Goal: Task Accomplishment & Management: Complete application form

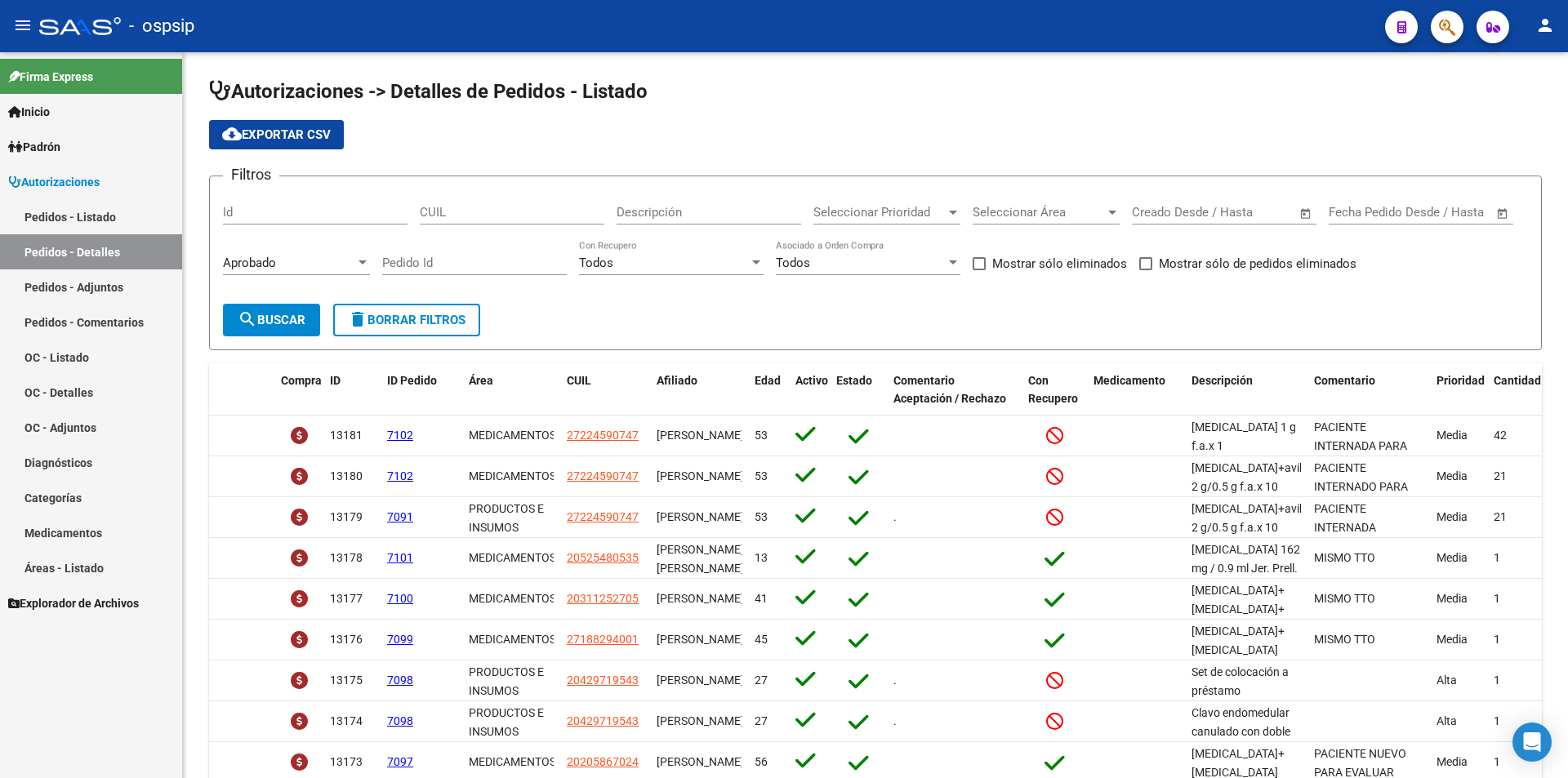
click at [27, 192] on link "Autorizaciones" at bounding box center [91, 181] width 182 height 35
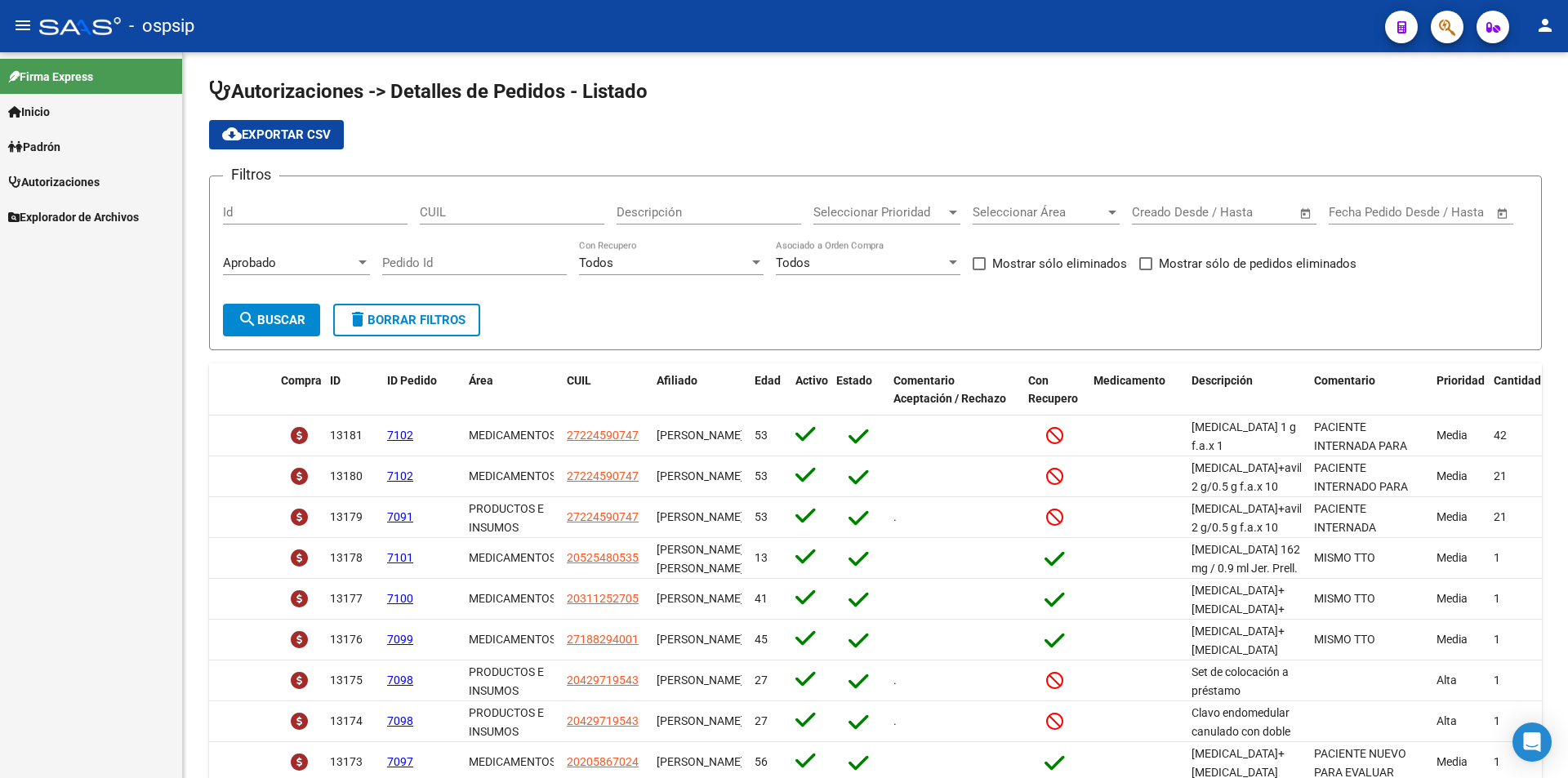
click at [52, 215] on link "Pedidos - Listado" at bounding box center [91, 216] width 182 height 35
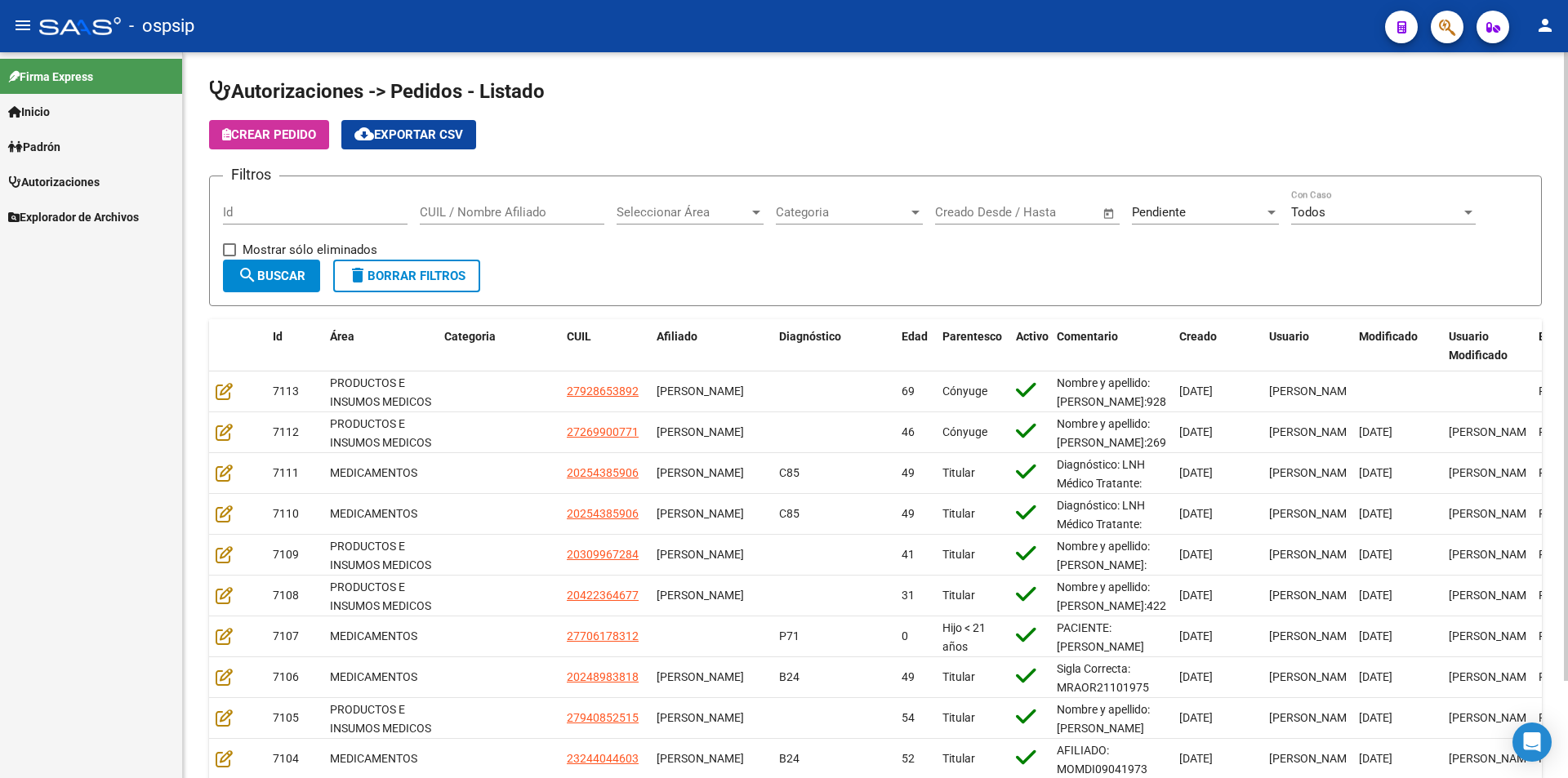
click at [1232, 209] on div "Pendiente" at bounding box center [1198, 212] width 133 height 15
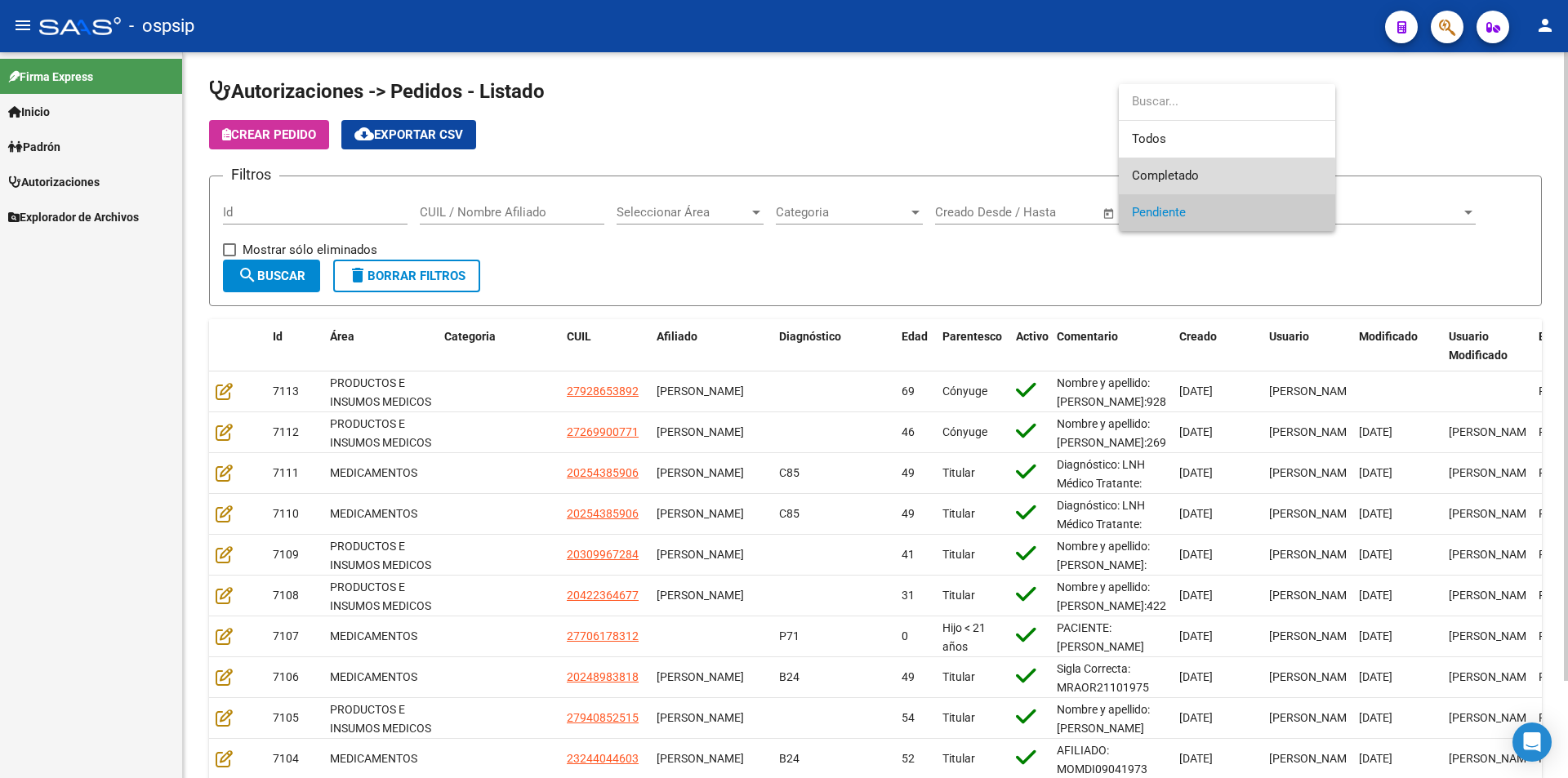
click at [1226, 178] on span "Completado" at bounding box center [1227, 175] width 191 height 37
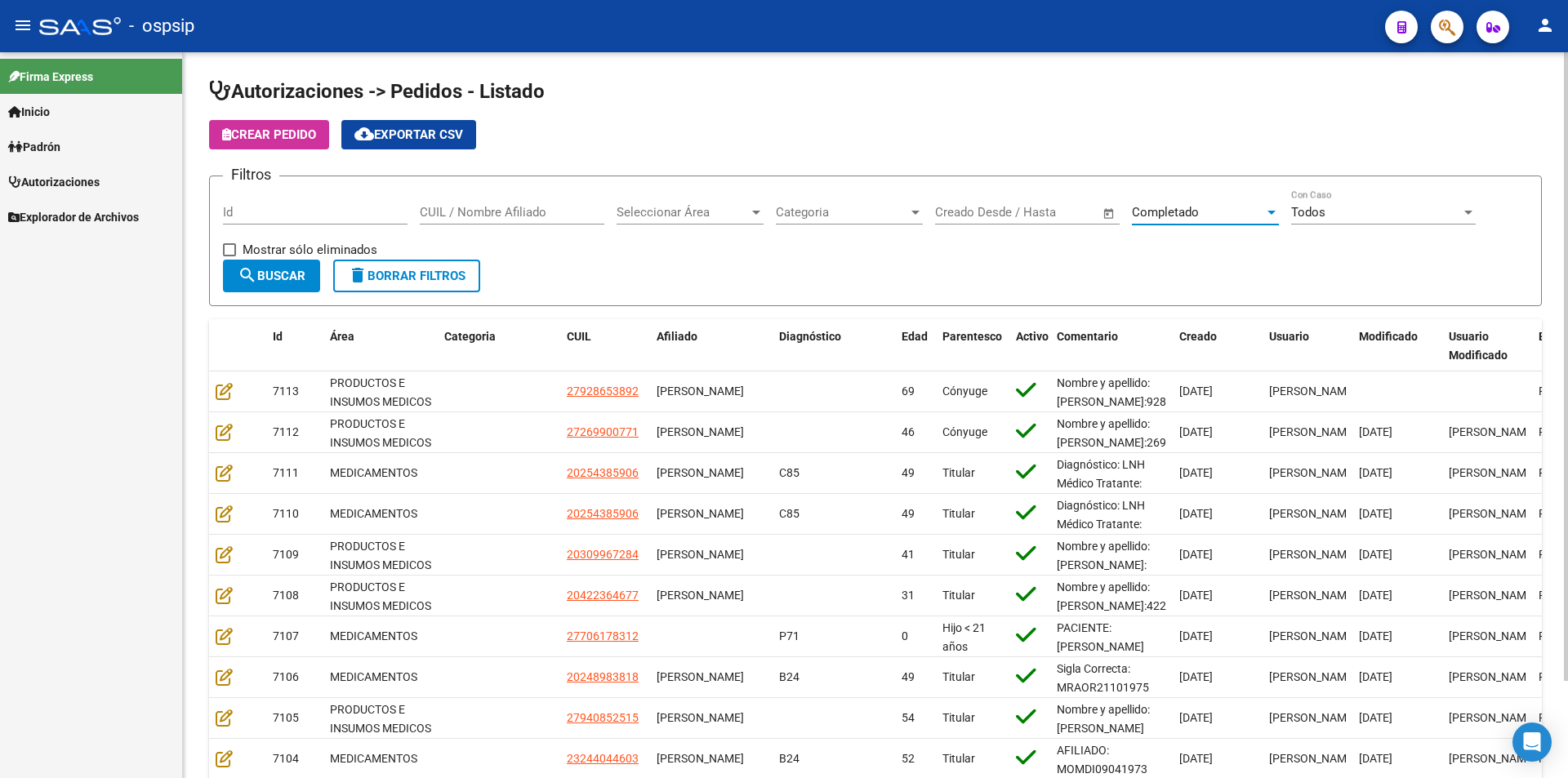
drag, startPoint x: 337, startPoint y: 227, endPoint x: 345, endPoint y: 210, distance: 18.8
click at [337, 227] on div "Id" at bounding box center [315, 215] width 185 height 50
click at [345, 210] on input "Id" at bounding box center [315, 212] width 185 height 15
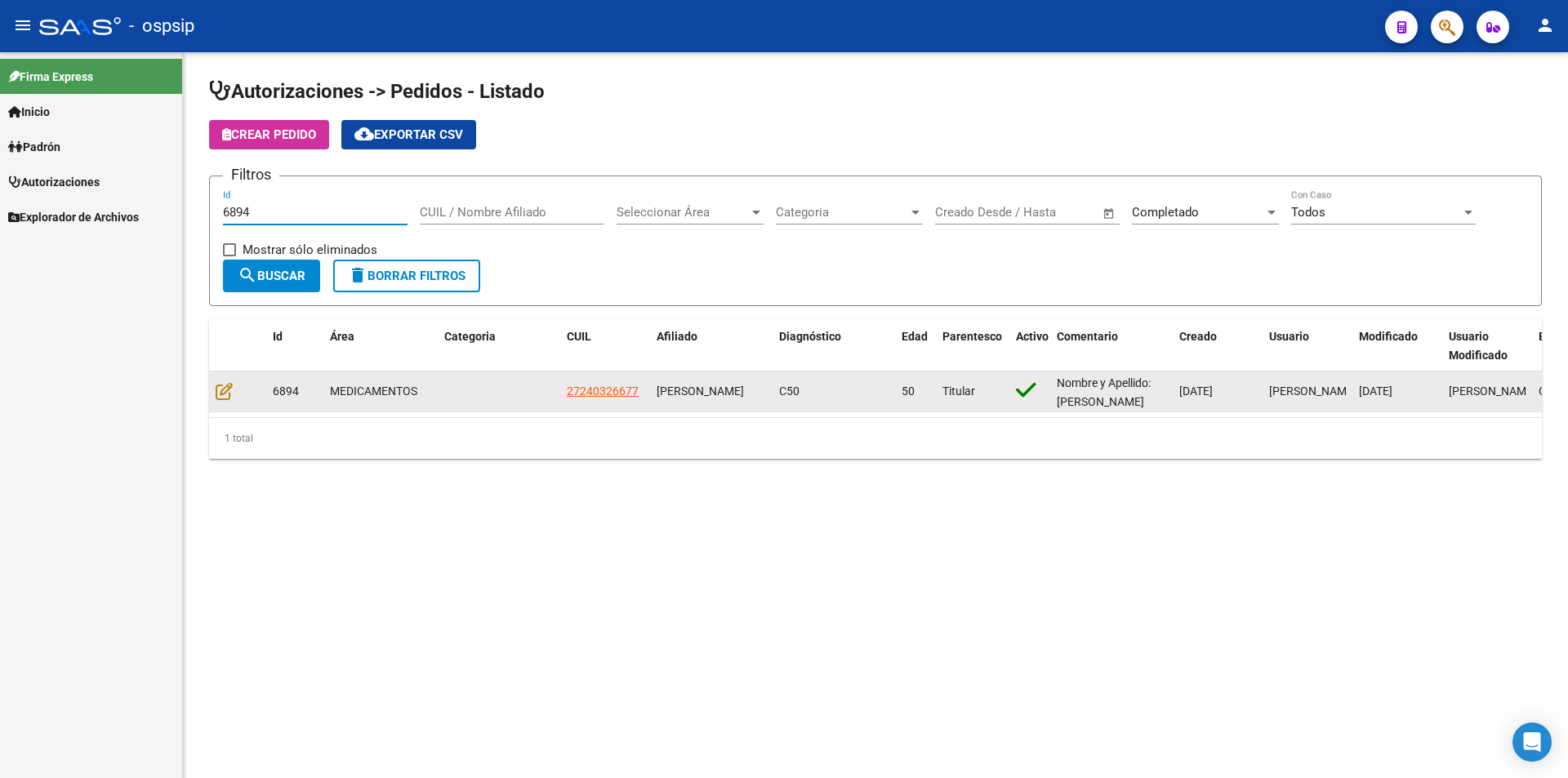
type input "6894"
click at [215, 392] on datatable-body-cell at bounding box center [238, 392] width 57 height 40
click at [221, 391] on icon at bounding box center [224, 391] width 17 height 18
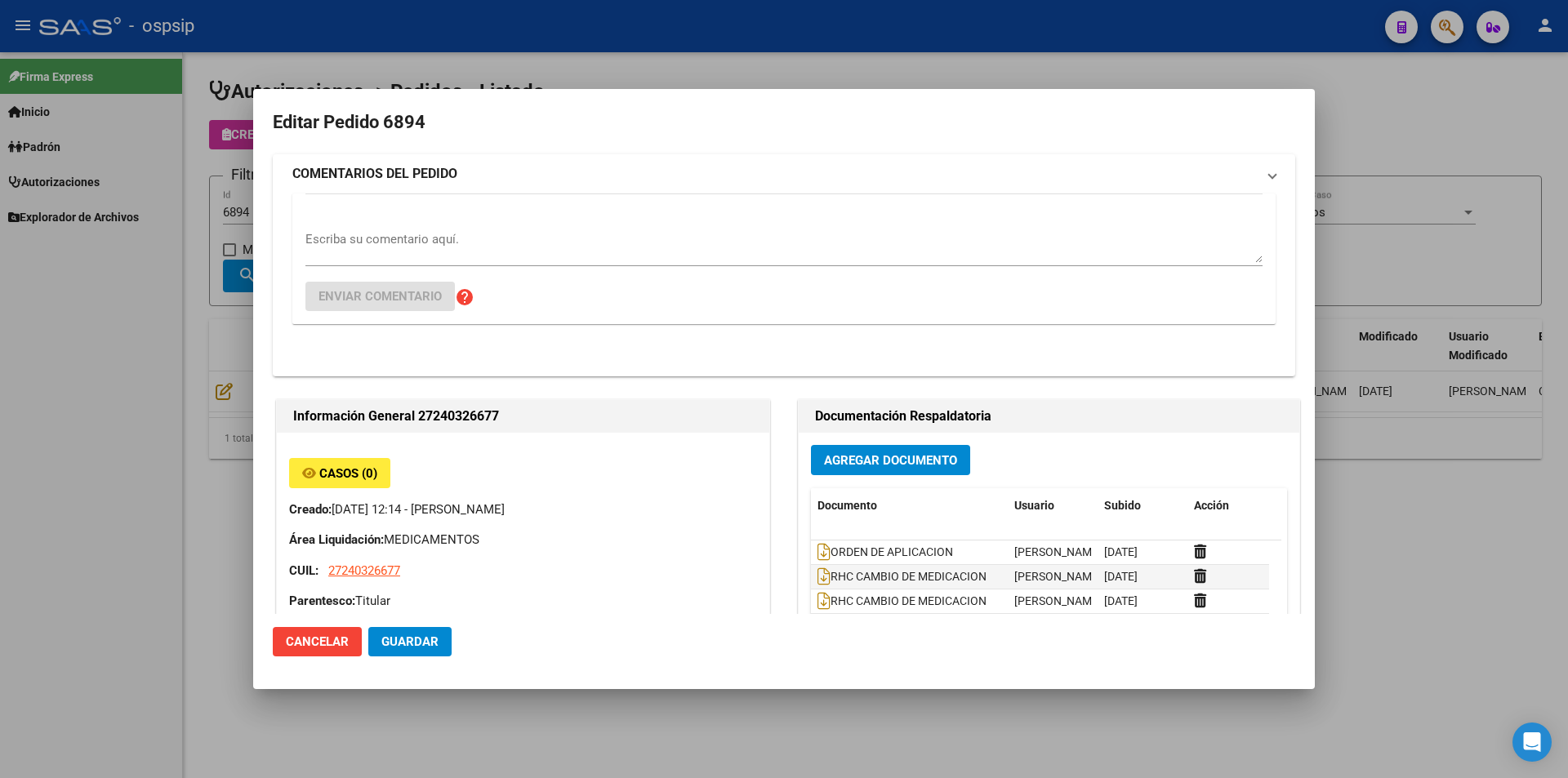
type input "[GEOGRAPHIC_DATA], [GEOGRAPHIC_DATA], [GEOGRAPHIC_DATA] 3504"
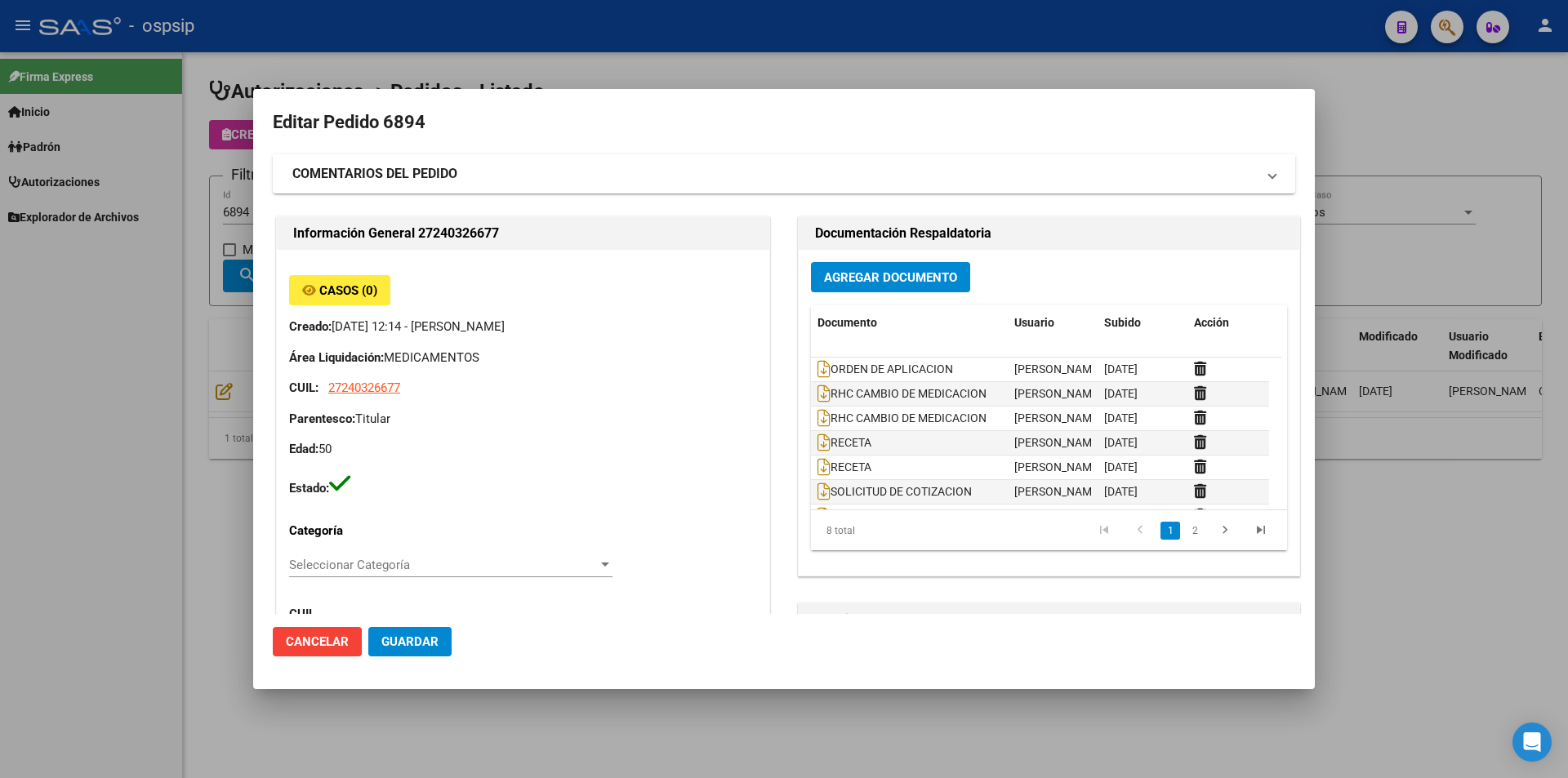
click at [918, 273] on span "Agregar Documento" at bounding box center [891, 277] width 133 height 15
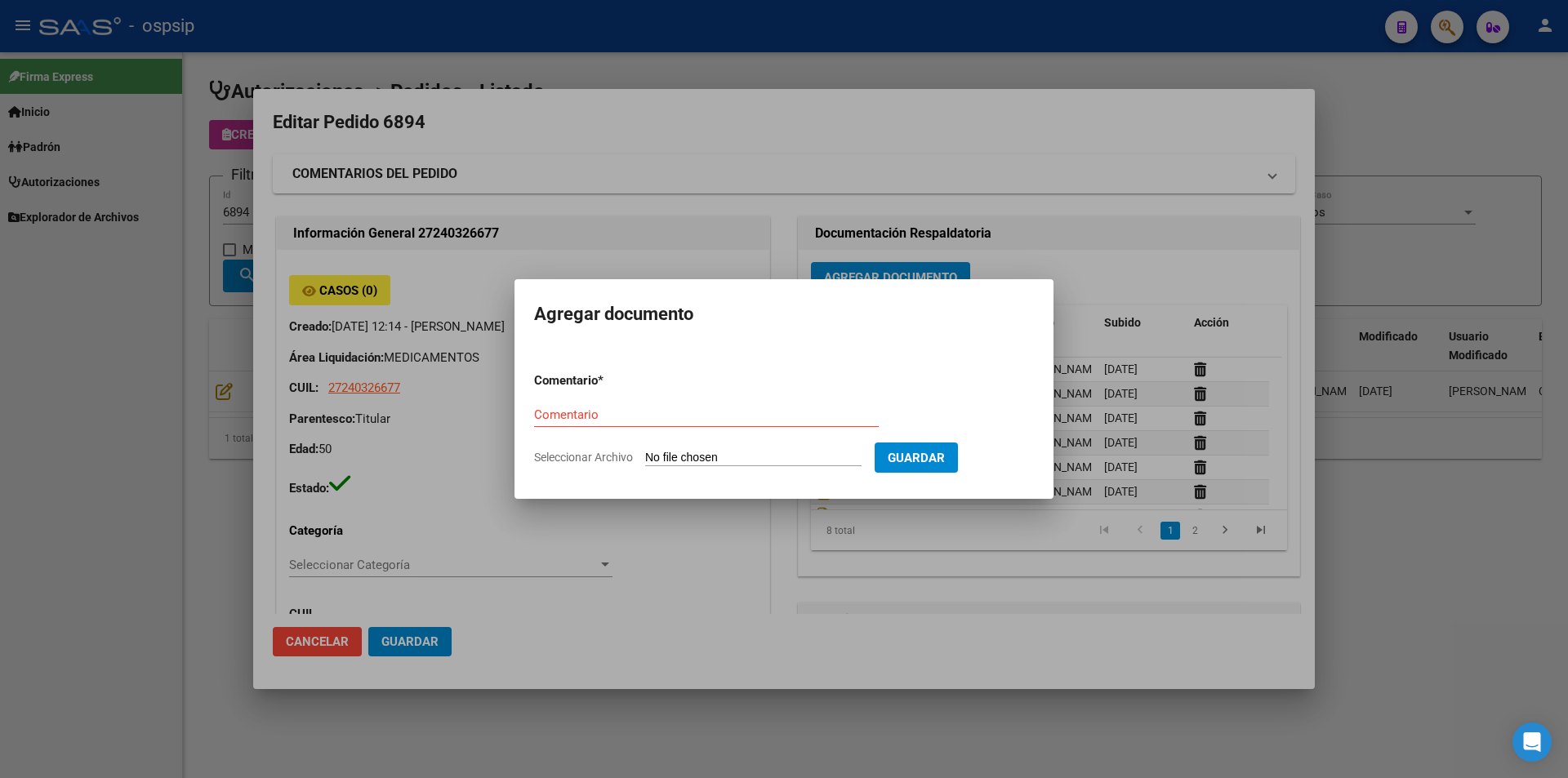
type input "C:\fakepath\OC 6894 SCIENZA (2) (1).pdf"
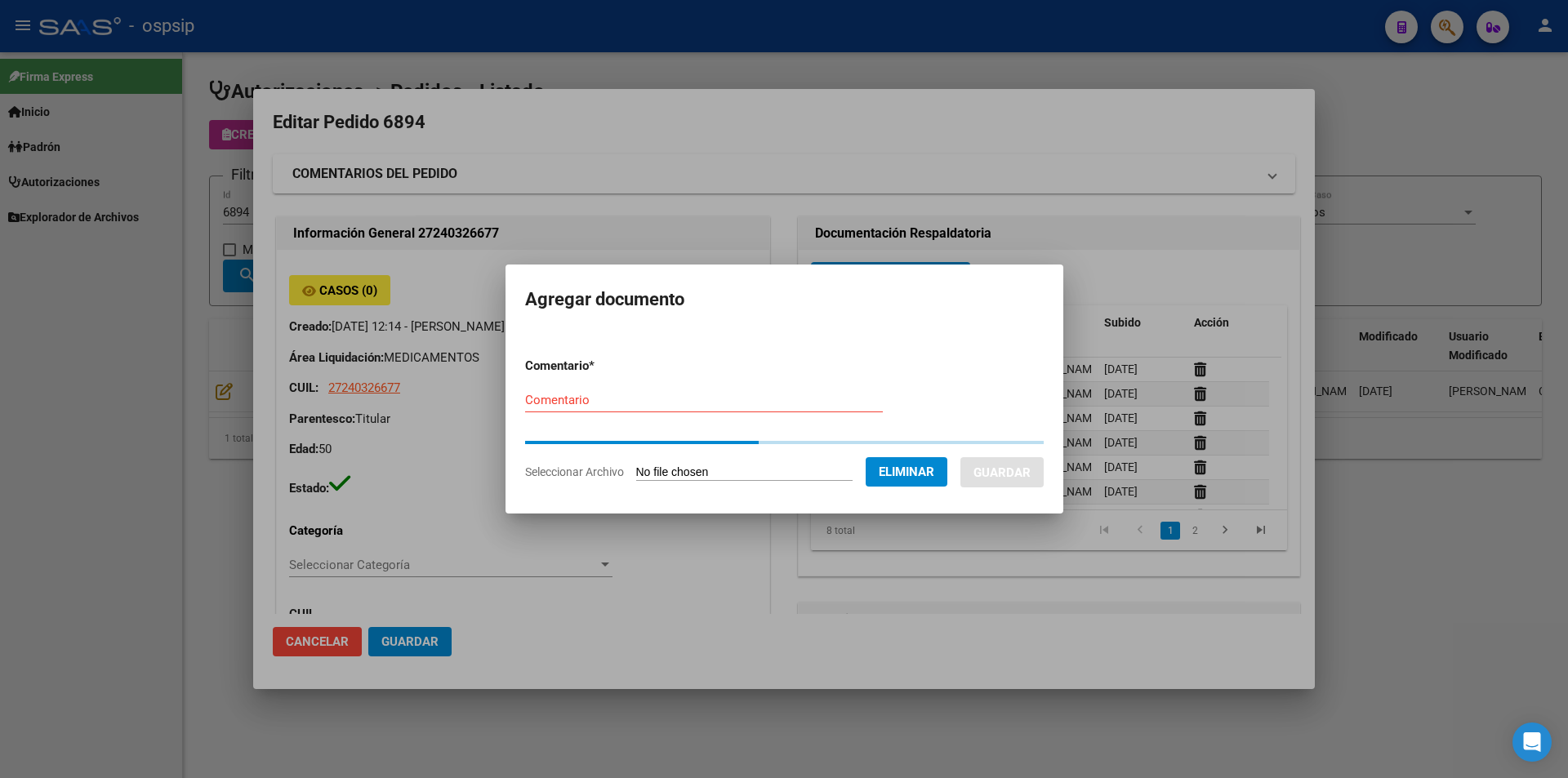
click at [651, 400] on input "Comentario" at bounding box center [704, 399] width 357 height 15
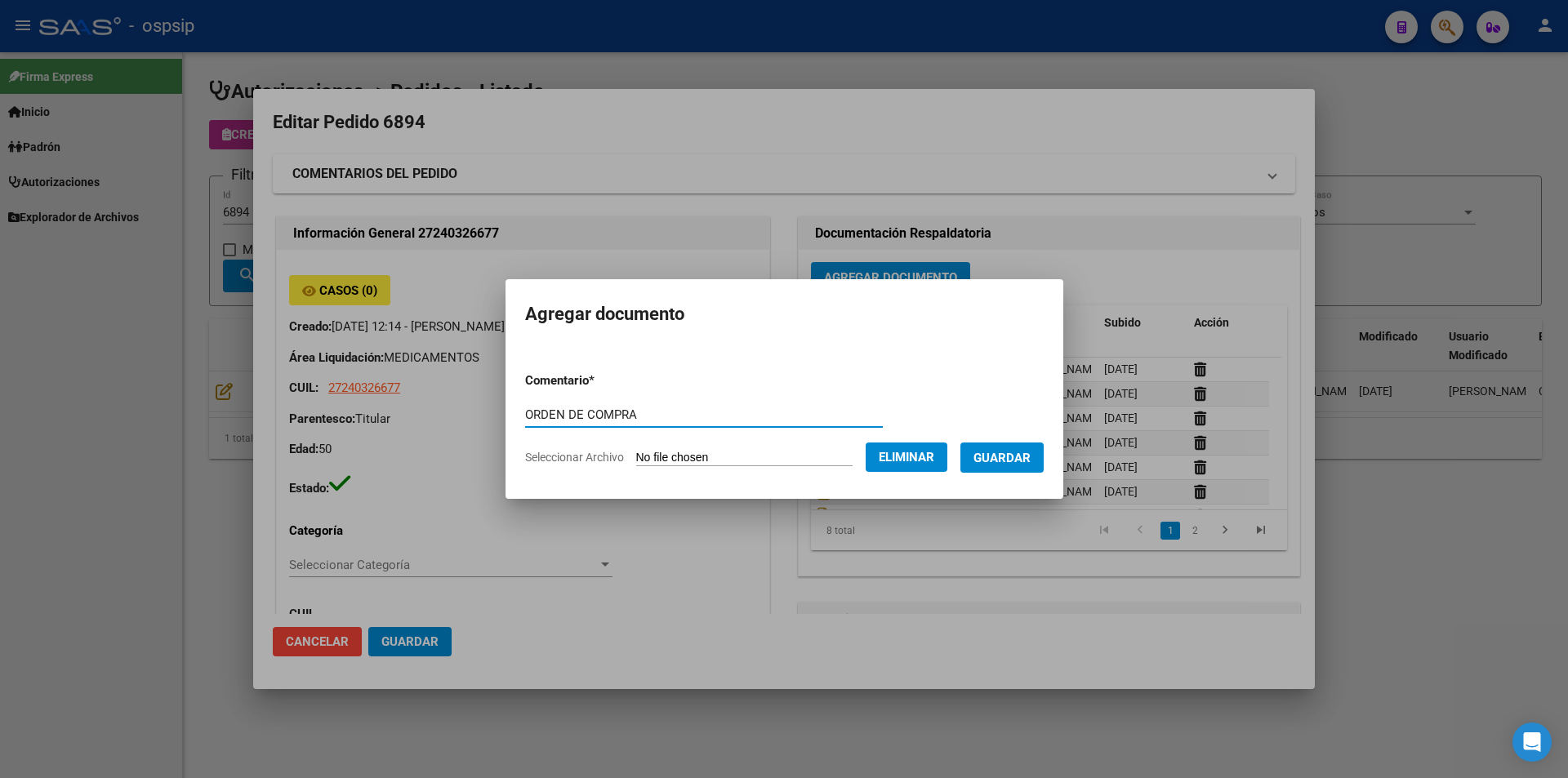
type input "ORDEN DE COMPRA"
click at [1004, 467] on button "Guardar" at bounding box center [1001, 457] width 83 height 30
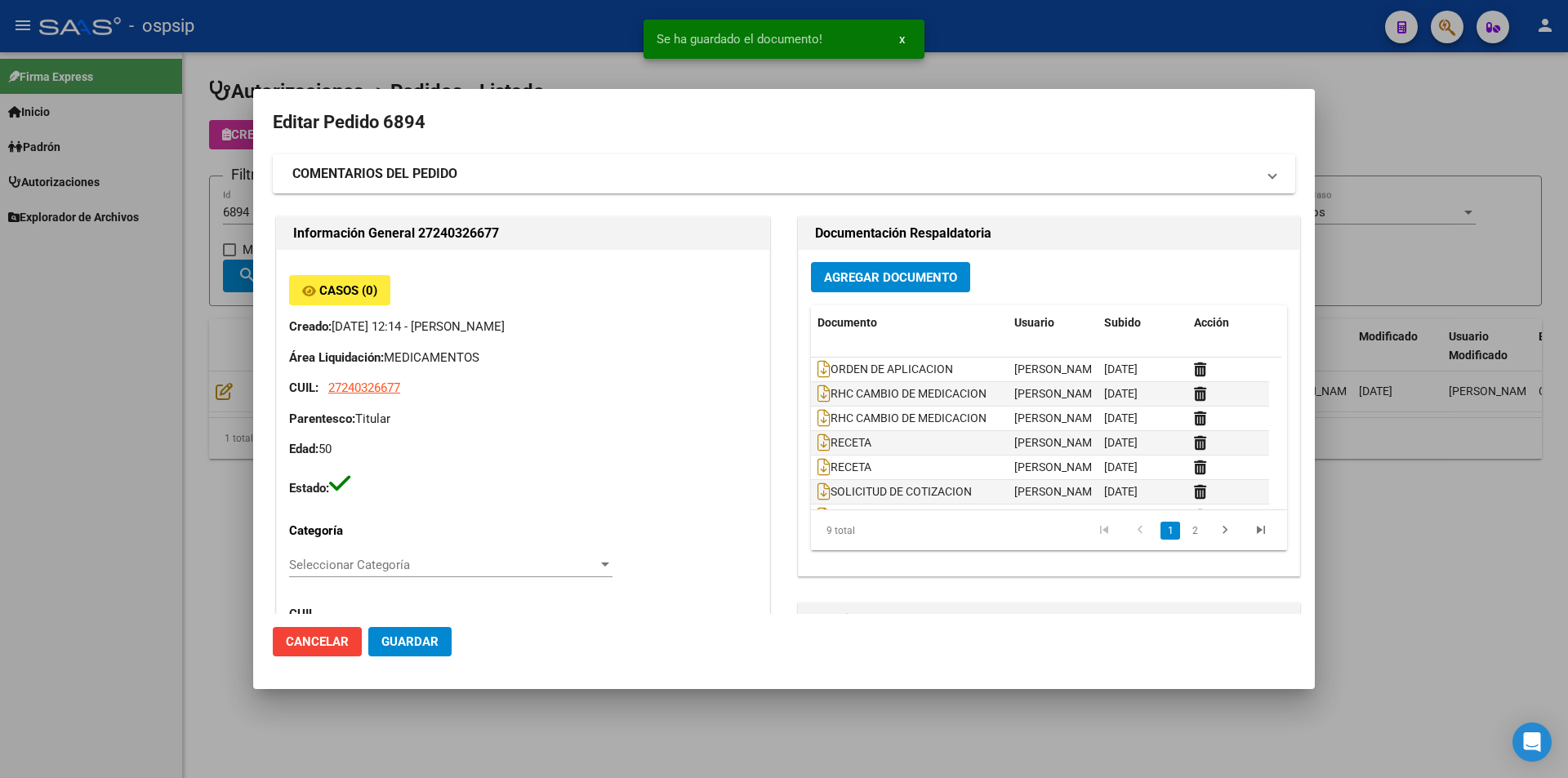
click at [210, 367] on div at bounding box center [784, 389] width 1568 height 778
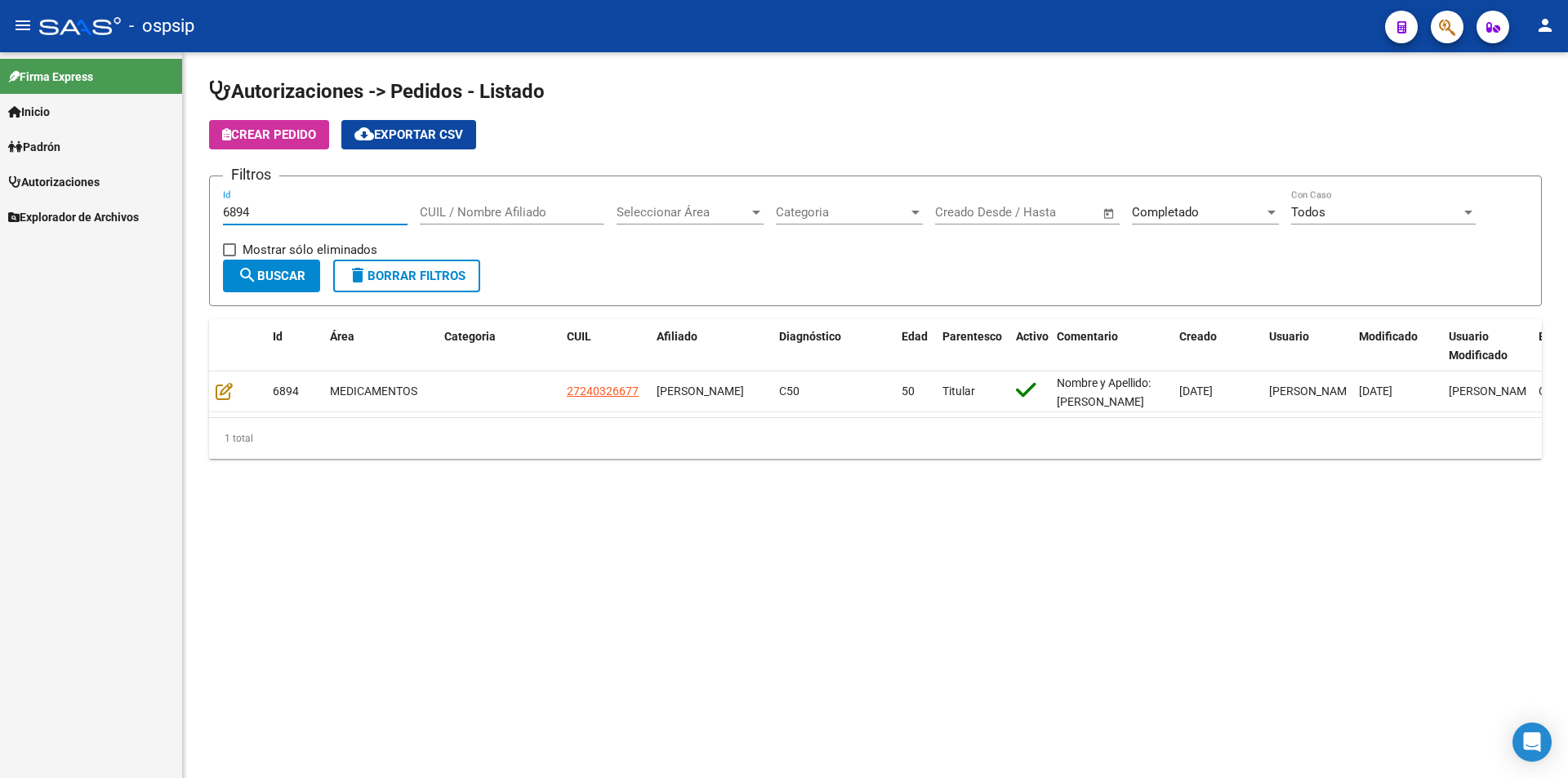
drag, startPoint x: 264, startPoint y: 209, endPoint x: 121, endPoint y: 222, distance: 143.6
click at [121, 222] on mat-sidenav-container "Firma Express Inicio Instructivos Contacto OS Padrón Afiliados Empadronados Mov…" at bounding box center [784, 415] width 1568 height 726
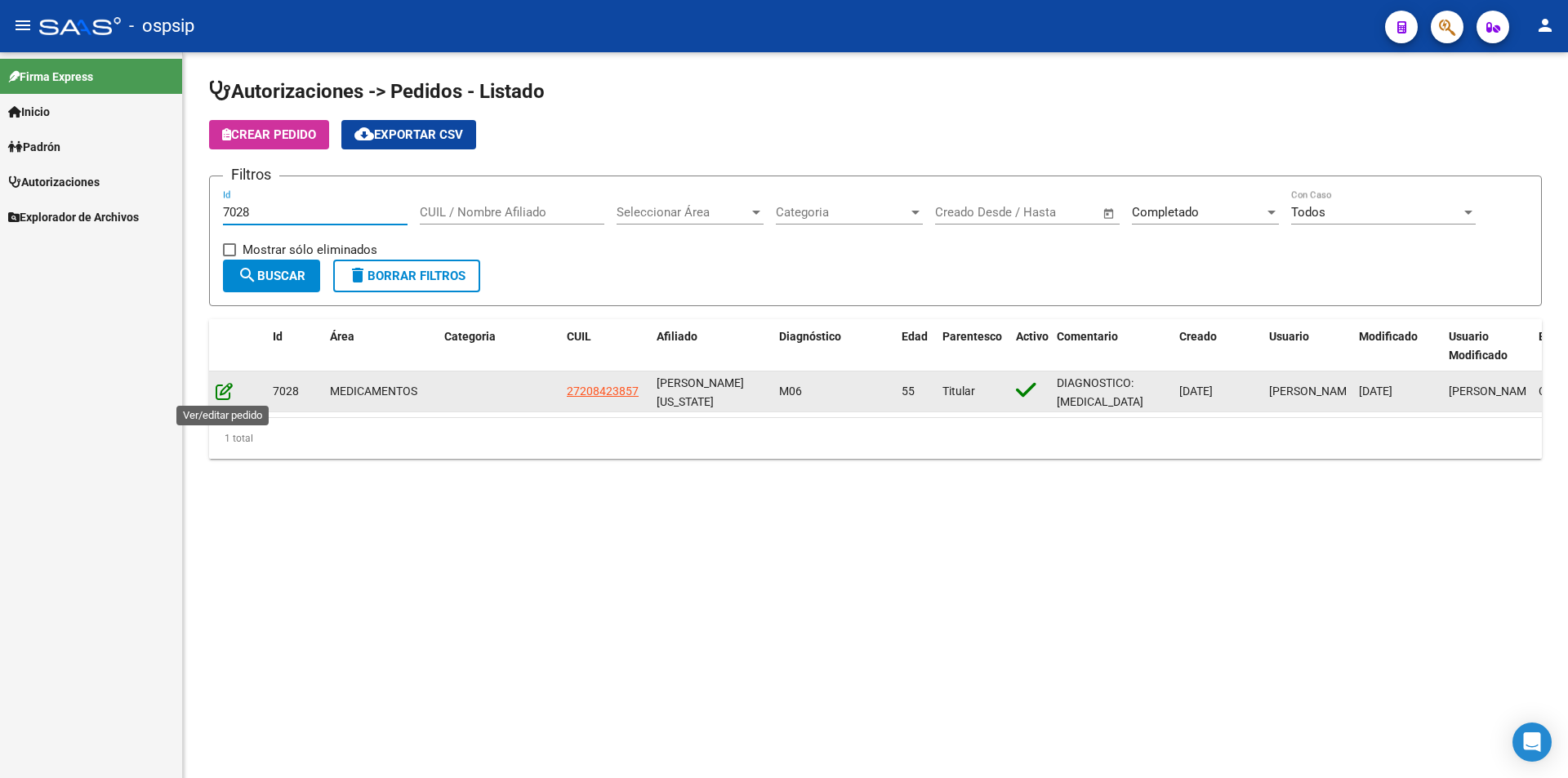
type input "7028"
click at [221, 387] on icon at bounding box center [224, 391] width 17 height 18
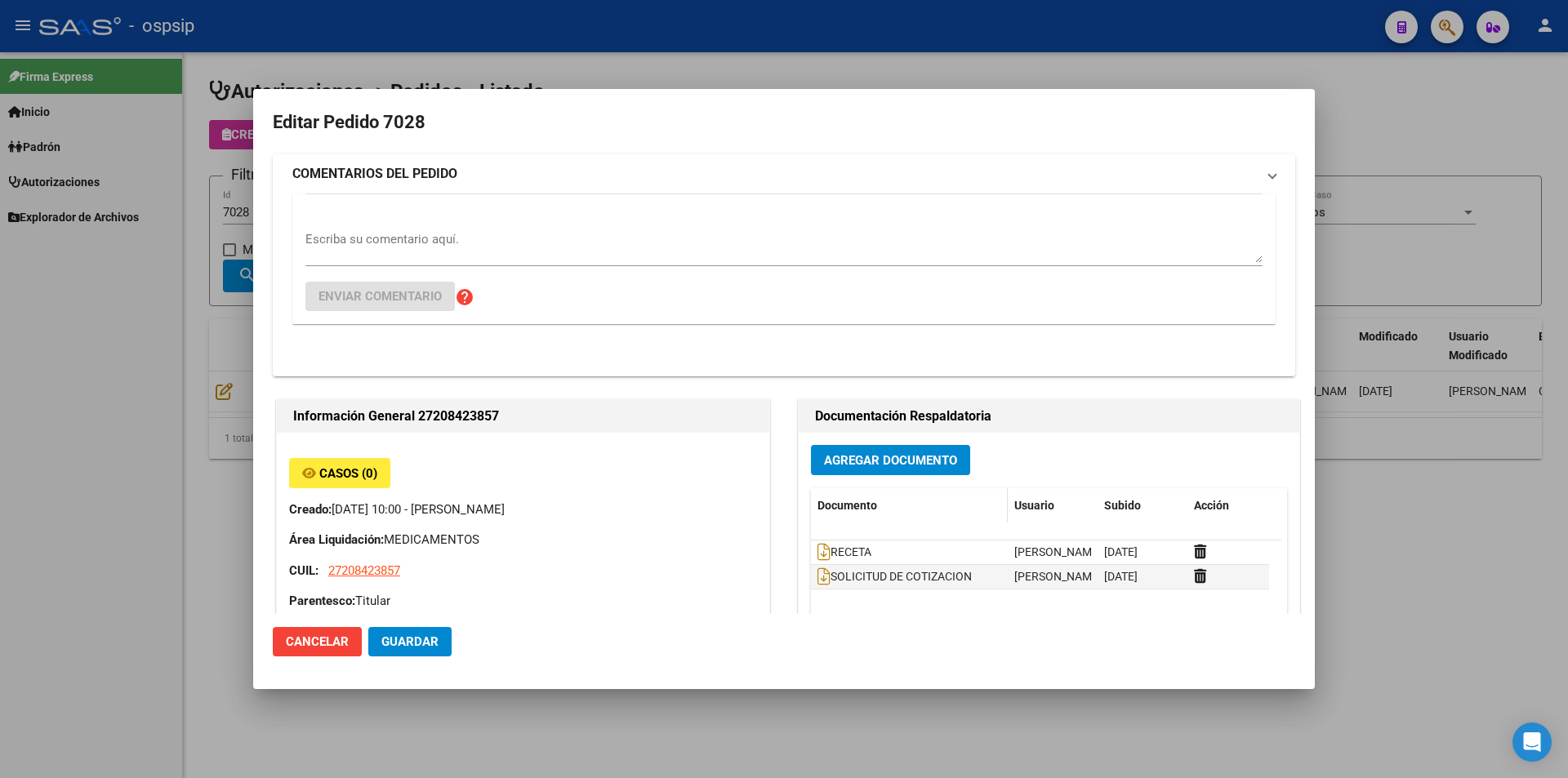
type input "[PERSON_NAME] [US_STATE][PERSON_NAME]"
type input "[GEOGRAPHIC_DATA], OLIVOS, RASTRADOR [PERSON_NAME] 3257"
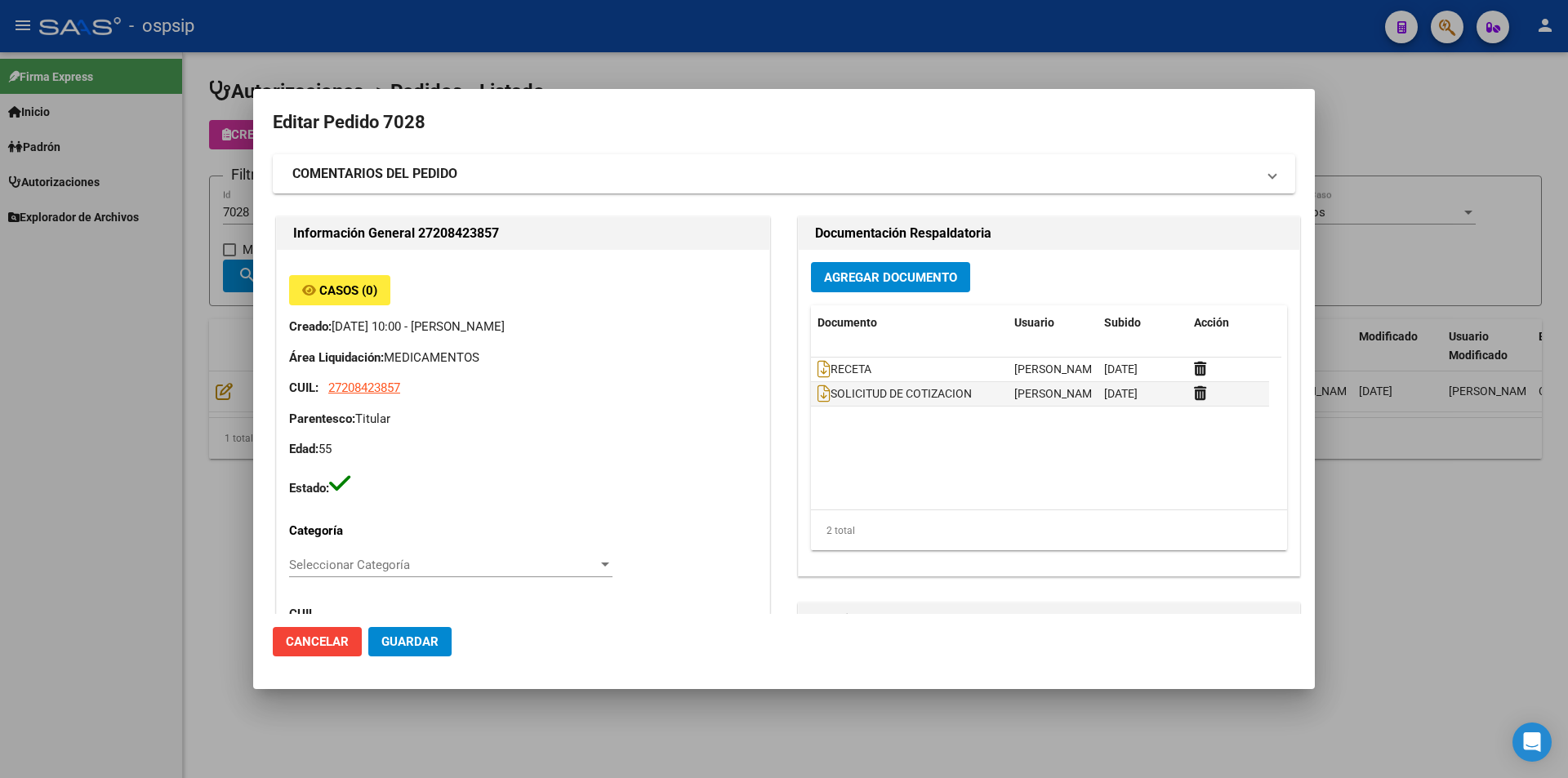
click at [849, 287] on button "Agregar Documento" at bounding box center [890, 277] width 159 height 30
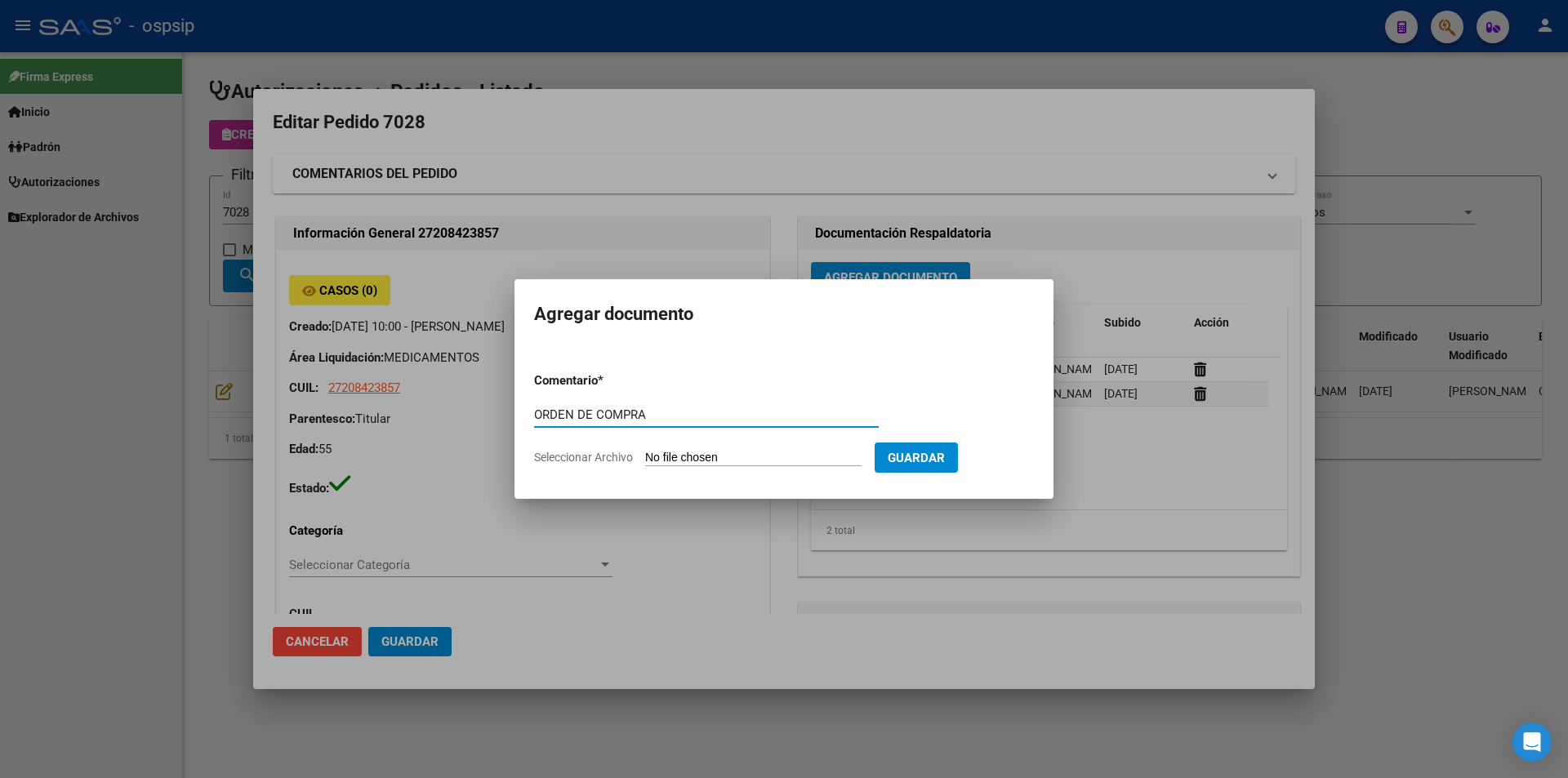
type input "ORDEN DE COMPRA"
type input "C:\fakepath\OC 7028 NEOSALUD (1).pdf"
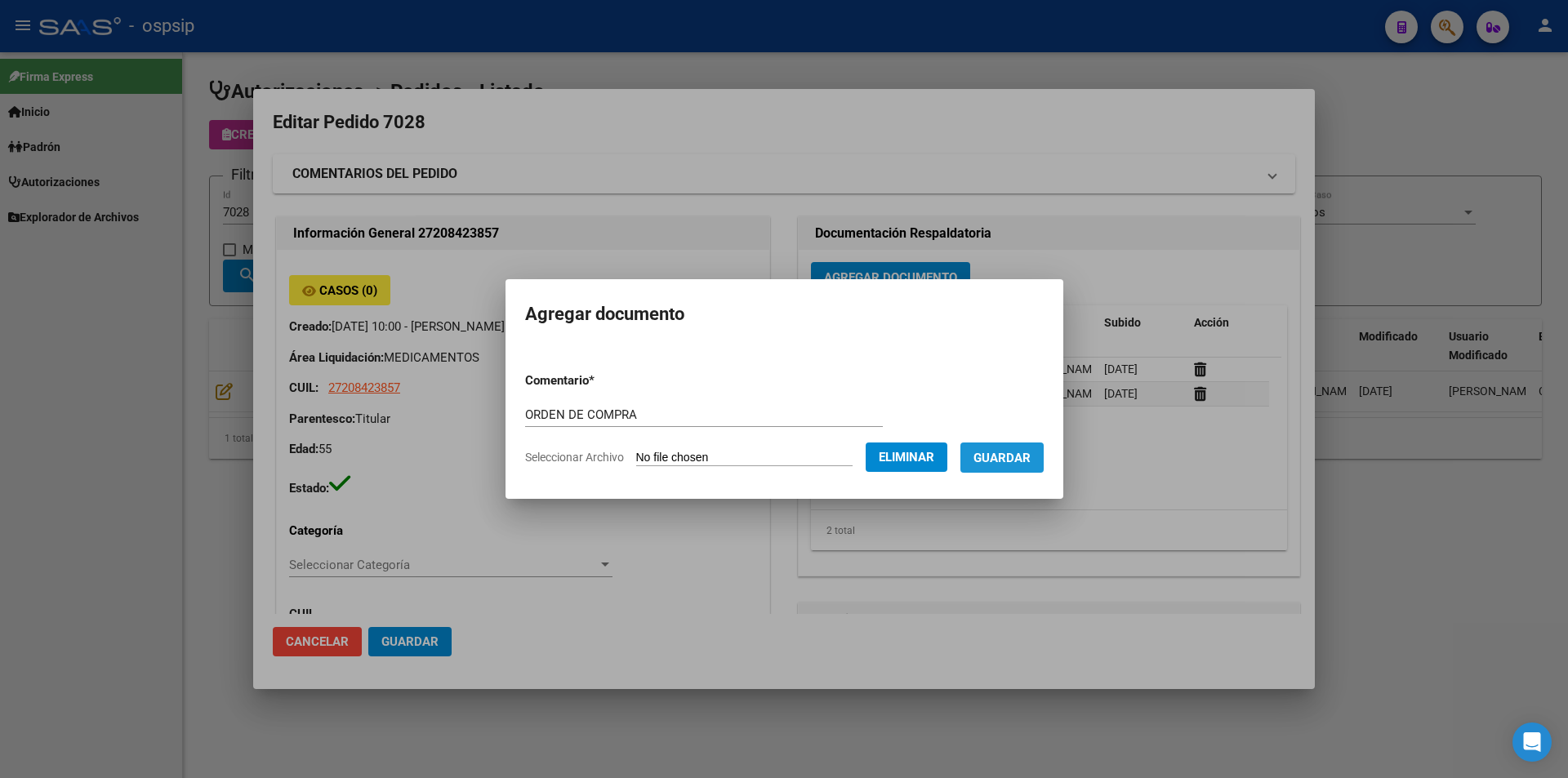
click at [1030, 463] on span "Guardar" at bounding box center [1002, 457] width 57 height 15
